Goal: Register for event/course

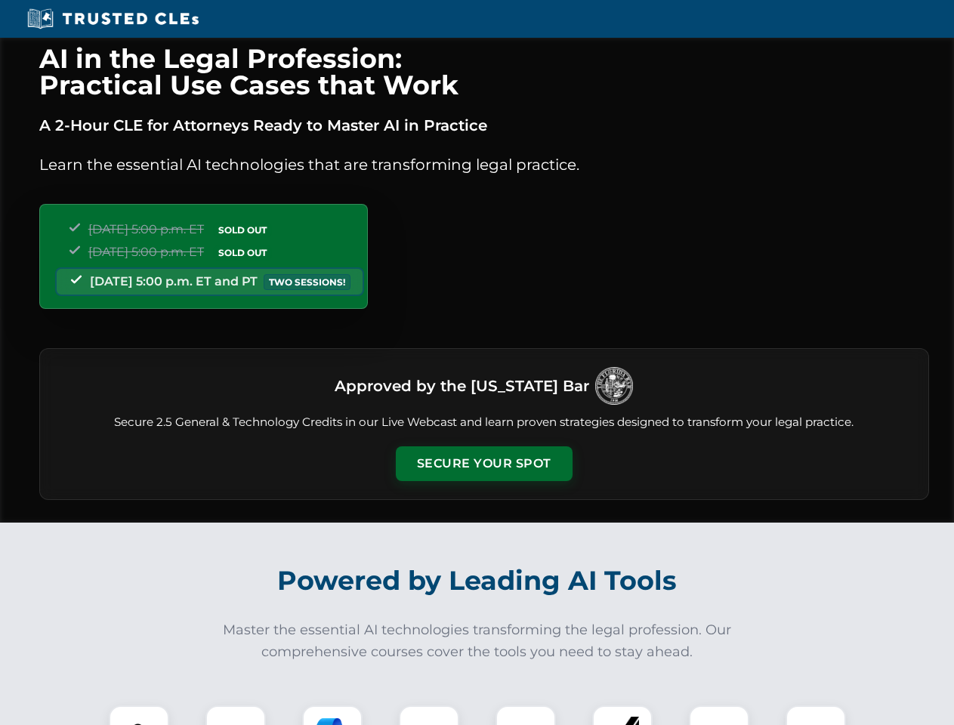
click at [484, 464] on button "Secure Your Spot" at bounding box center [484, 464] width 177 height 35
click at [139, 716] on img at bounding box center [139, 736] width 44 height 44
click at [236, 716] on div at bounding box center [236, 736] width 60 height 60
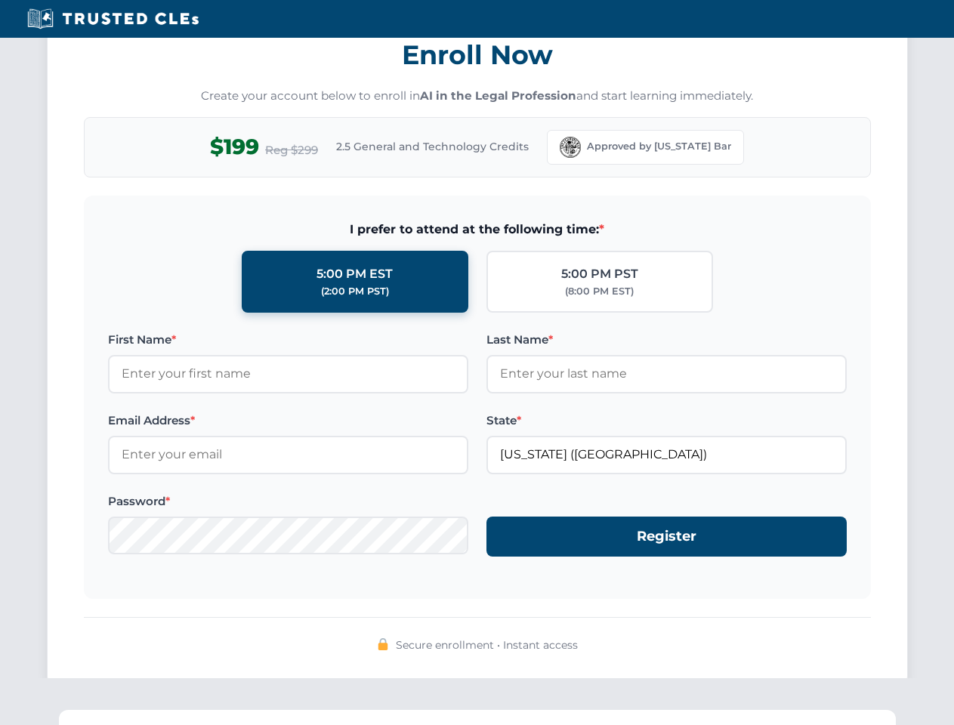
scroll to position [1483, 0]
